Goal: Task Accomplishment & Management: Manage account settings

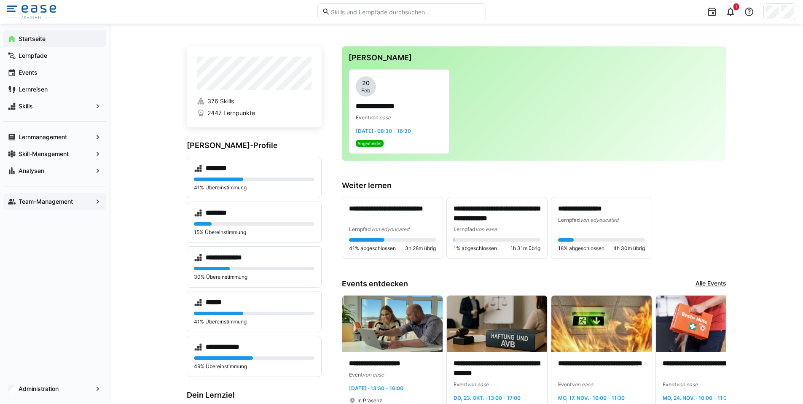
click at [78, 201] on span "Team-Management" at bounding box center [54, 201] width 75 height 8
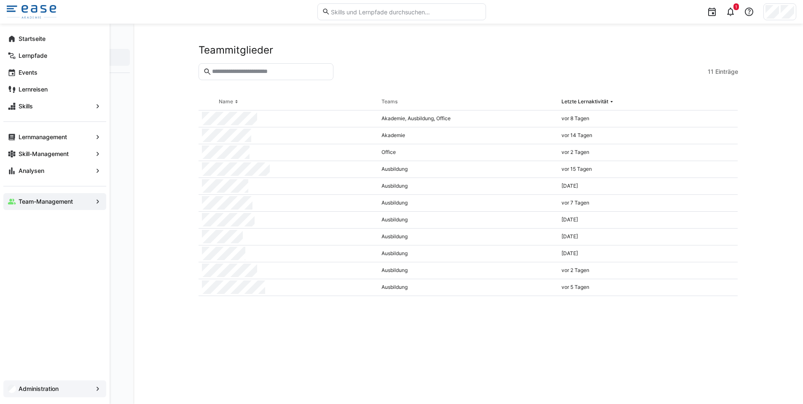
click at [87, 395] on div "Administration" at bounding box center [54, 388] width 103 height 17
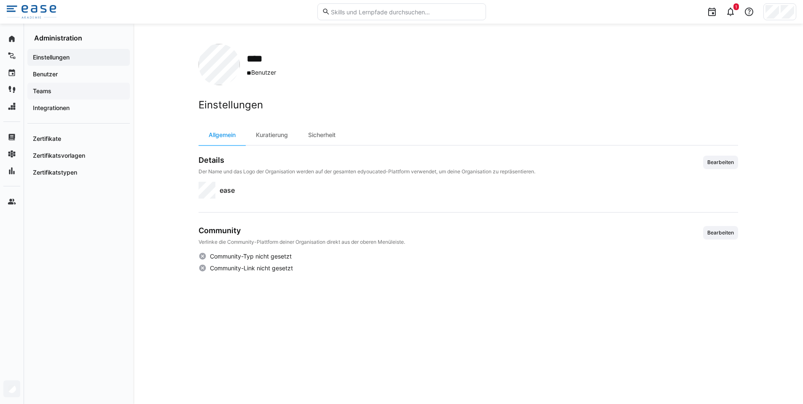
click at [72, 92] on span "Teams" at bounding box center [79, 91] width 94 height 8
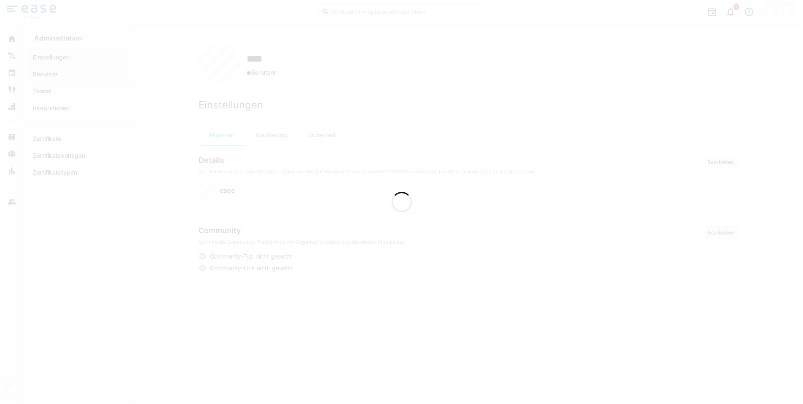
click at [69, 75] on div at bounding box center [401, 202] width 803 height 404
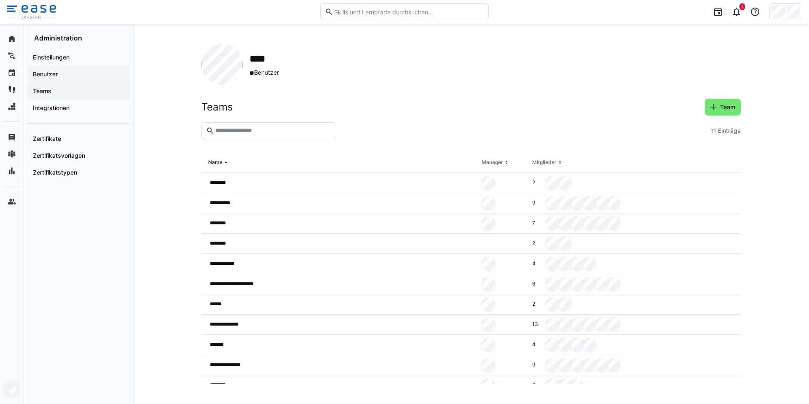
click at [75, 76] on span "Benutzer" at bounding box center [79, 74] width 94 height 8
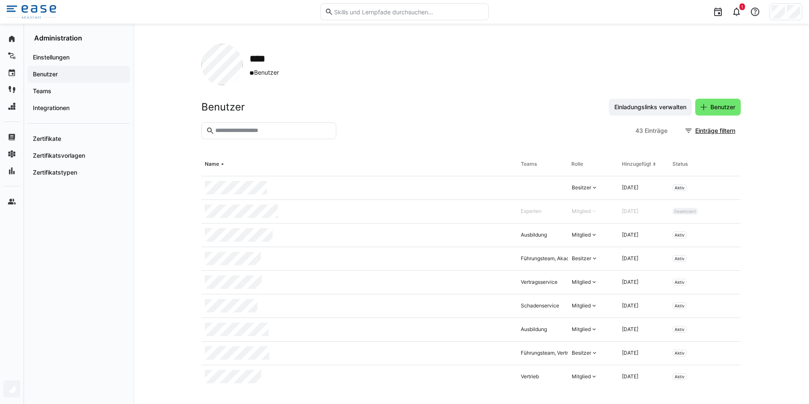
click at [242, 131] on input "text" at bounding box center [272, 131] width 117 height 8
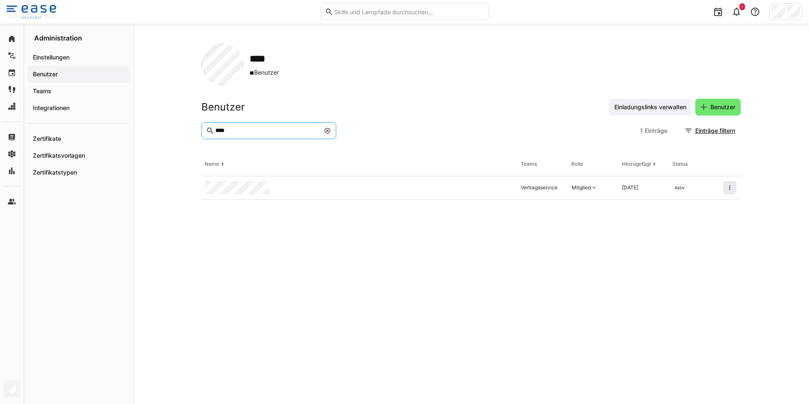
type input "****"
click at [727, 189] on eds-icon at bounding box center [729, 187] width 7 height 7
click at [682, 209] on div "Benutzer deaktivieren" at bounding box center [686, 207] width 88 height 7
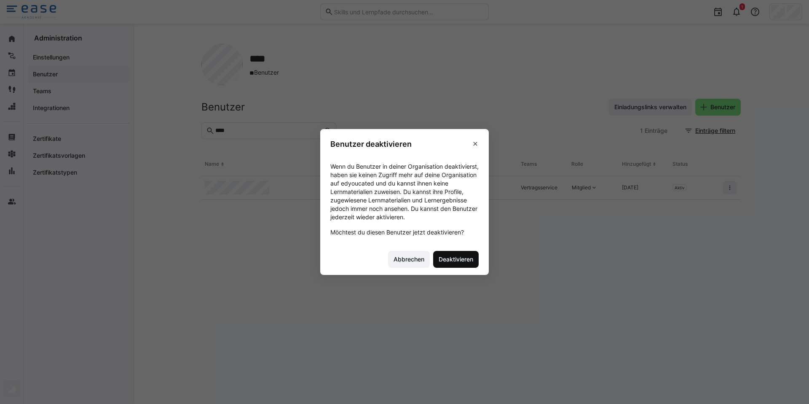
click at [458, 256] on span "Deaktivieren" at bounding box center [455, 259] width 37 height 8
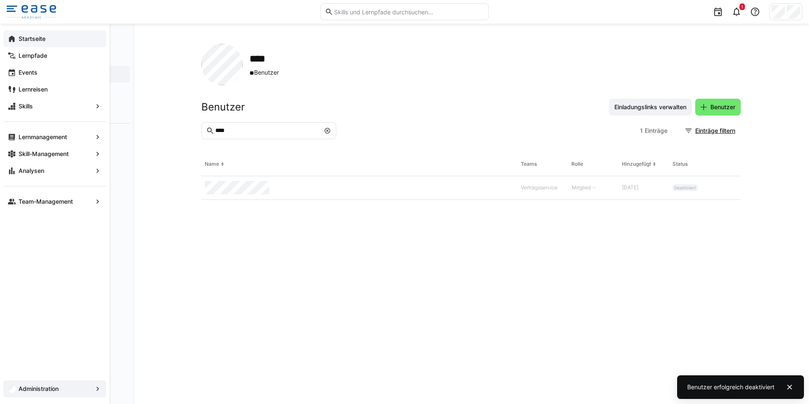
click at [17, 38] on div "Startseite" at bounding box center [54, 38] width 103 height 17
